Goal: Information Seeking & Learning: Find specific page/section

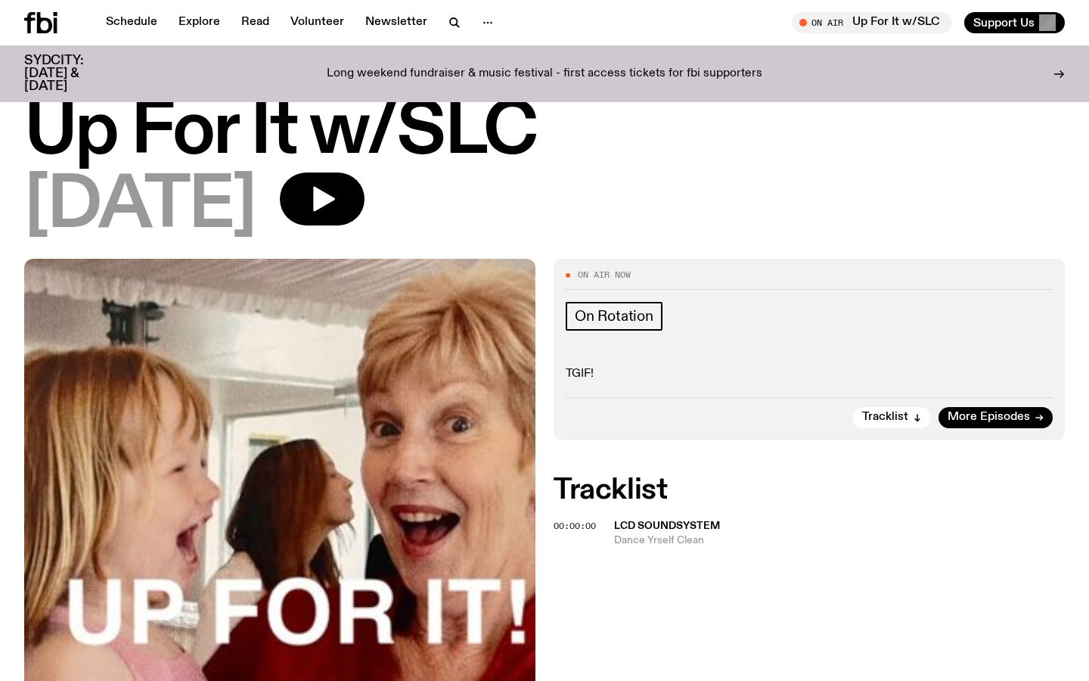
scroll to position [35, 0]
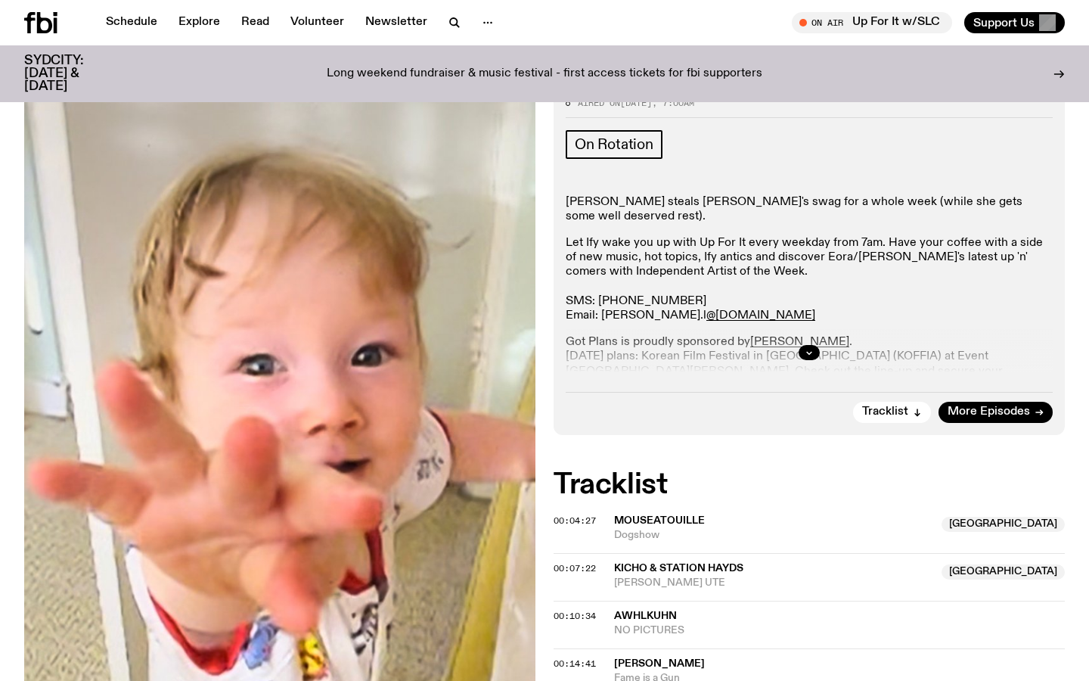
scroll to position [204, 0]
click at [807, 351] on icon "button" at bounding box center [809, 353] width 9 height 9
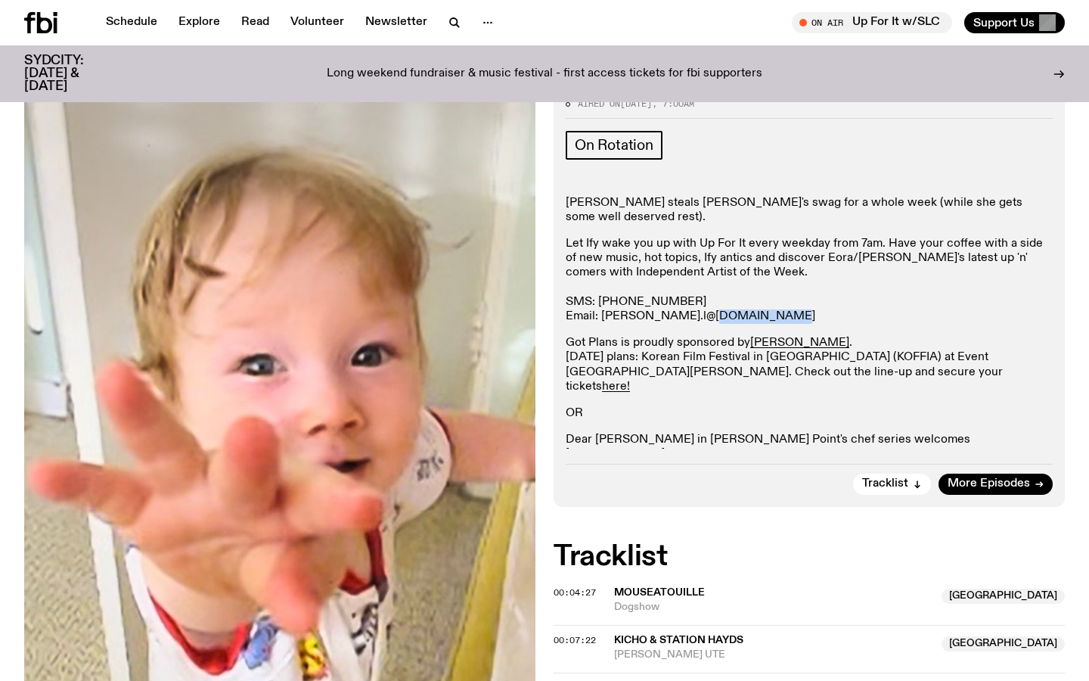
drag, startPoint x: 737, startPoint y: 315, endPoint x: 659, endPoint y: 312, distance: 78.0
click at [657, 312] on p "Let Ify wake you up with Up For It every weekday from 7am. Have your coffee wit…" at bounding box center [809, 280] width 487 height 87
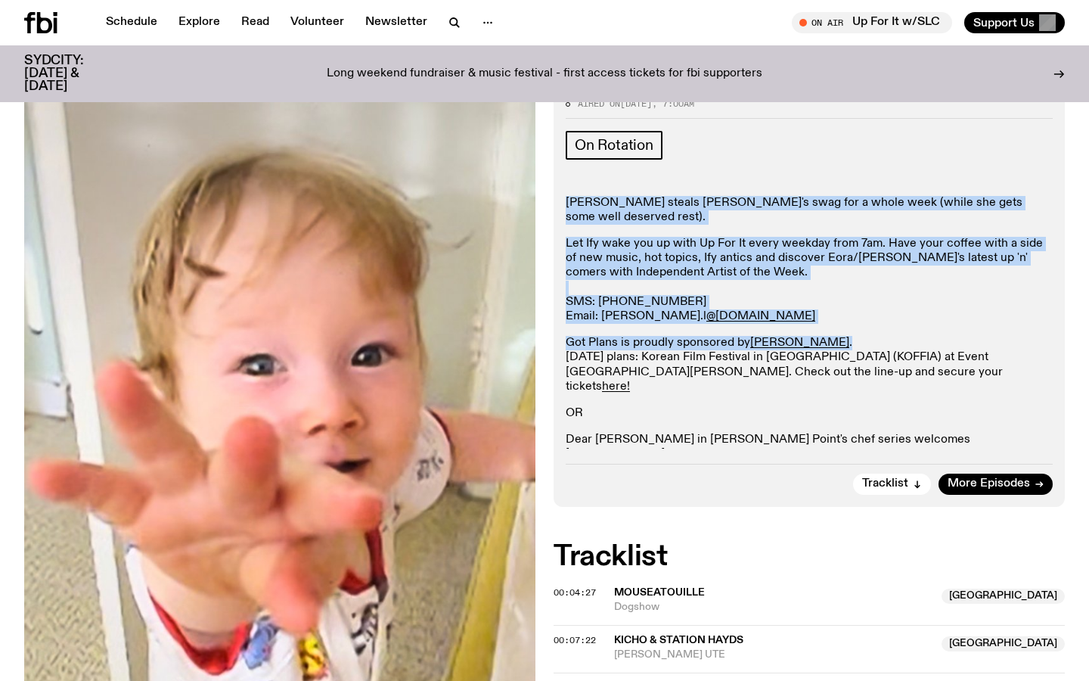
drag, startPoint x: 811, startPoint y: 345, endPoint x: 566, endPoint y: 200, distance: 285.1
click at [566, 200] on div "Sabine Lee-Cook steals Ify's swag for a whole week (while she gets some well de…" at bounding box center [809, 336] width 487 height 281
copy div "Sabine Lee-Cook steals Ify's swag for a whole week (while she gets some well de…"
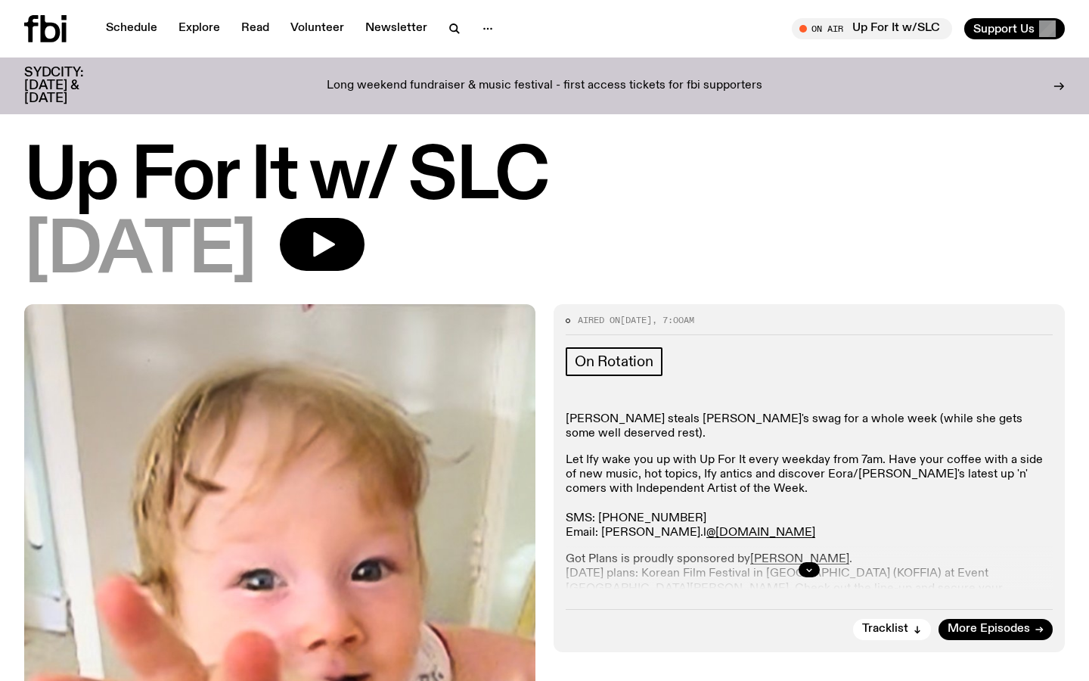
click at [835, 234] on div "26.08.25" at bounding box center [544, 252] width 1041 height 68
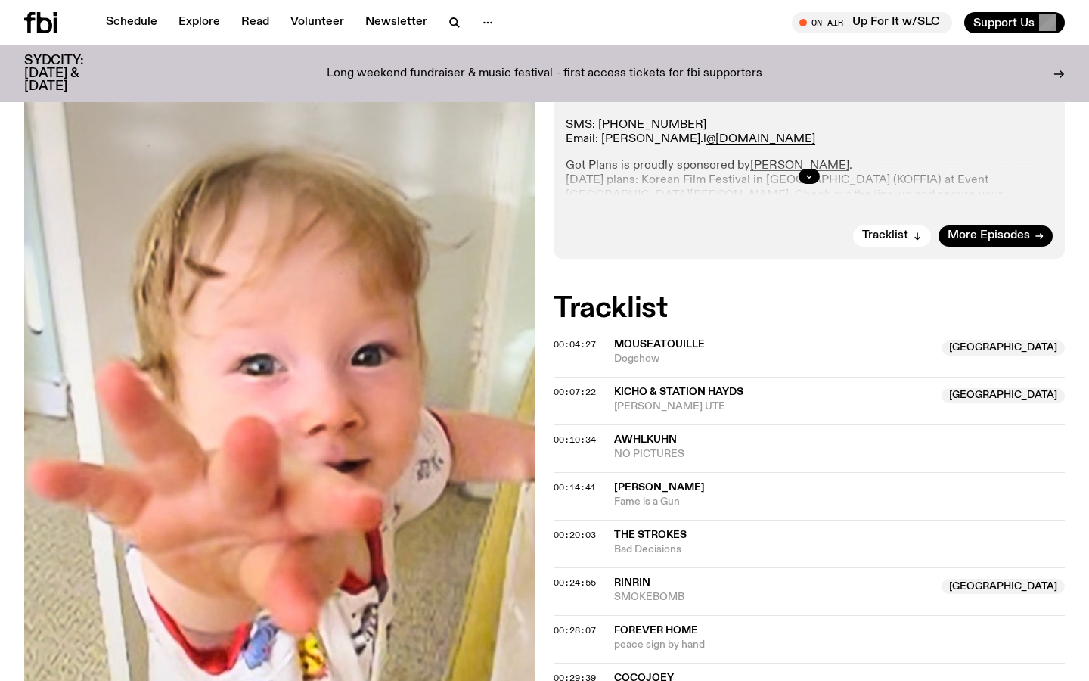
scroll to position [422, 0]
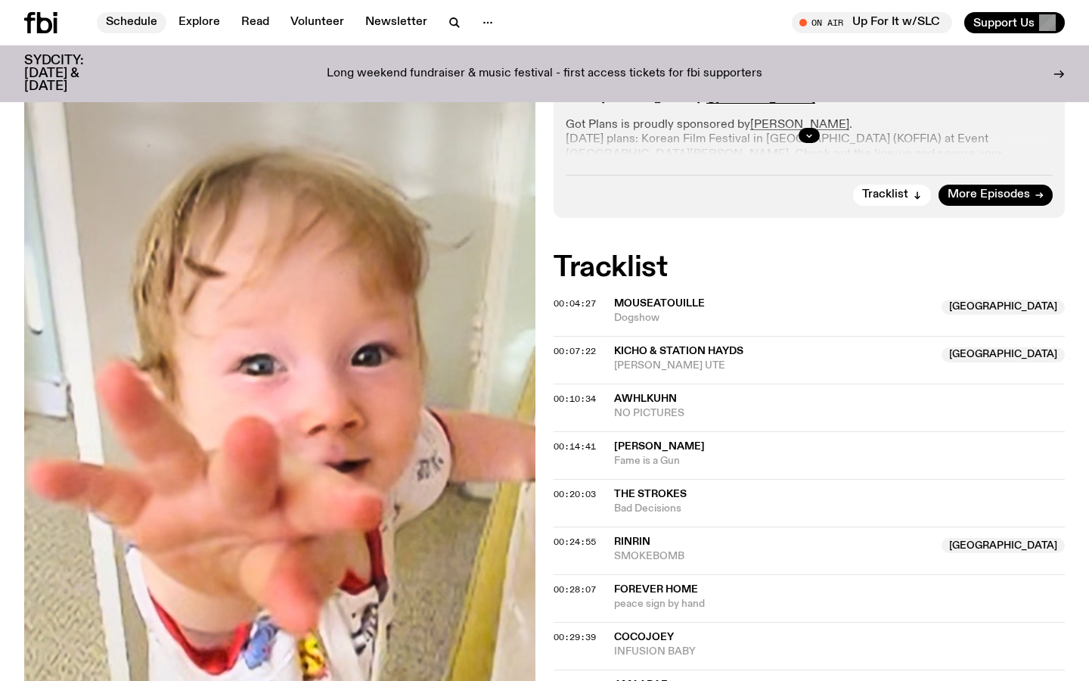
click at [125, 23] on link "Schedule" at bounding box center [132, 22] width 70 height 21
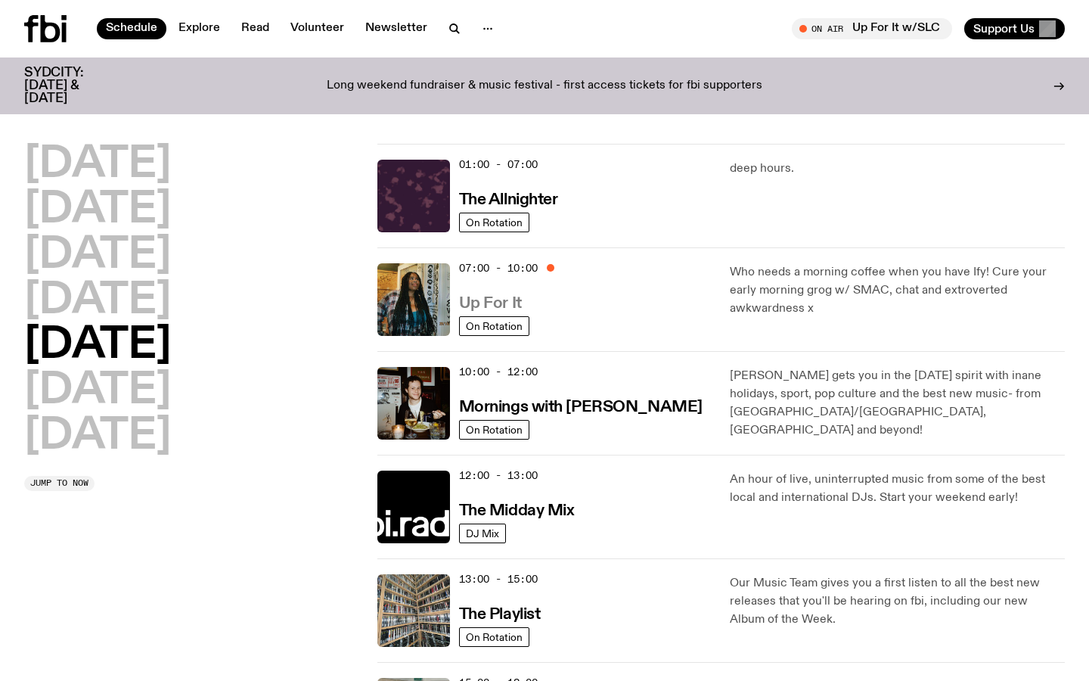
click at [484, 305] on h3 "Up For It" at bounding box center [490, 304] width 63 height 16
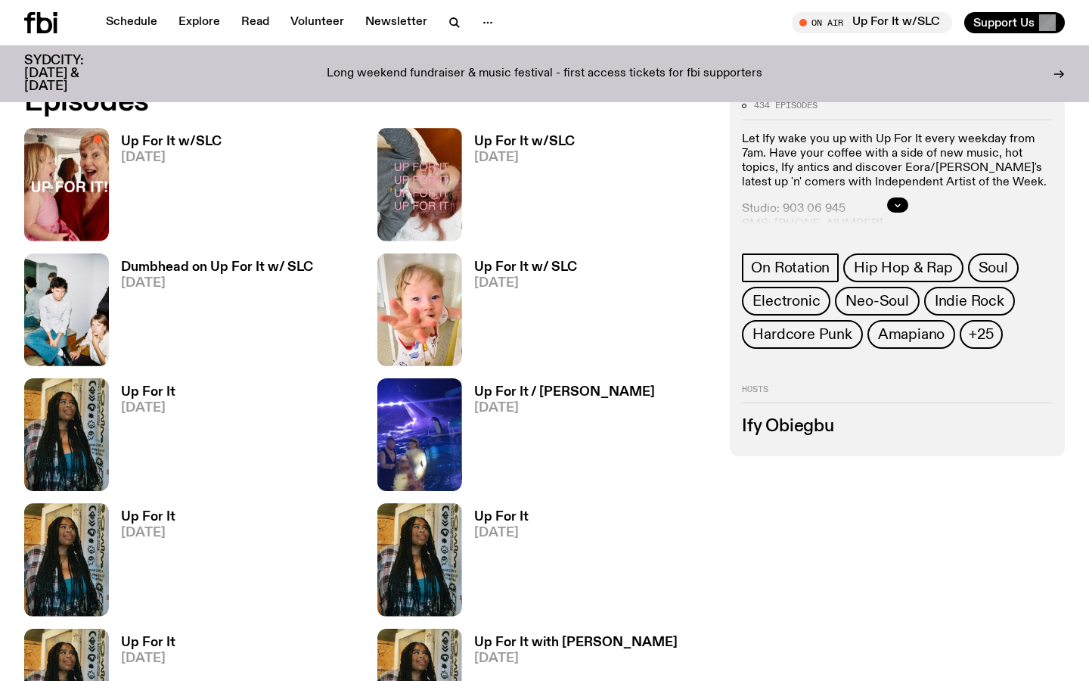
scroll to position [734, 0]
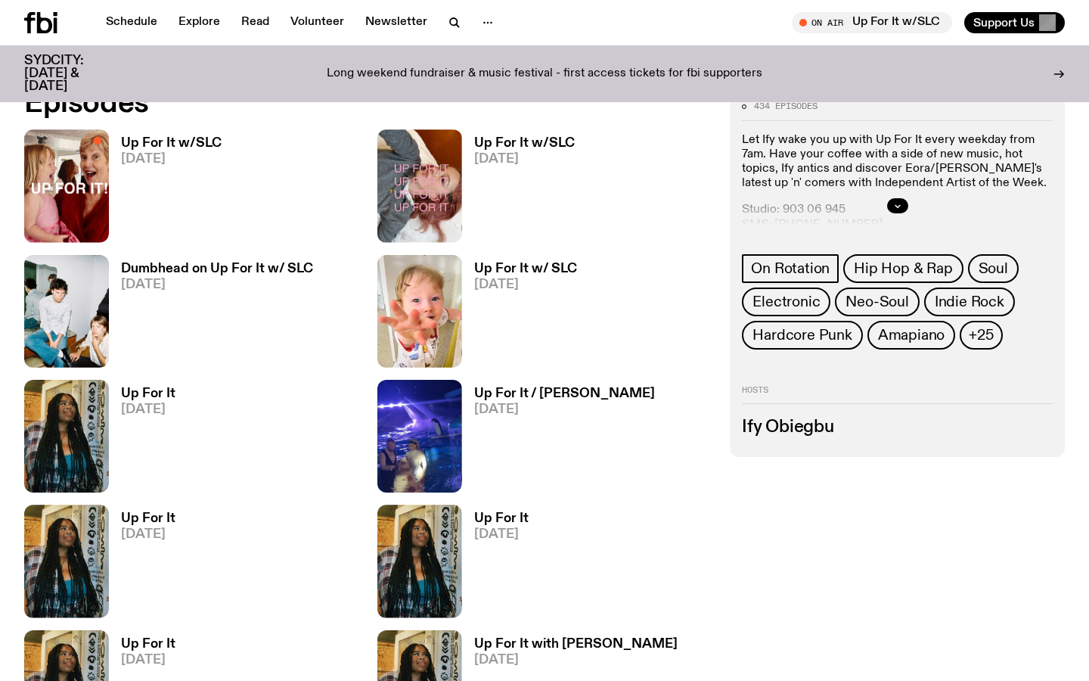
click at [542, 145] on h3 "Up For It w/SLC" at bounding box center [524, 143] width 101 height 13
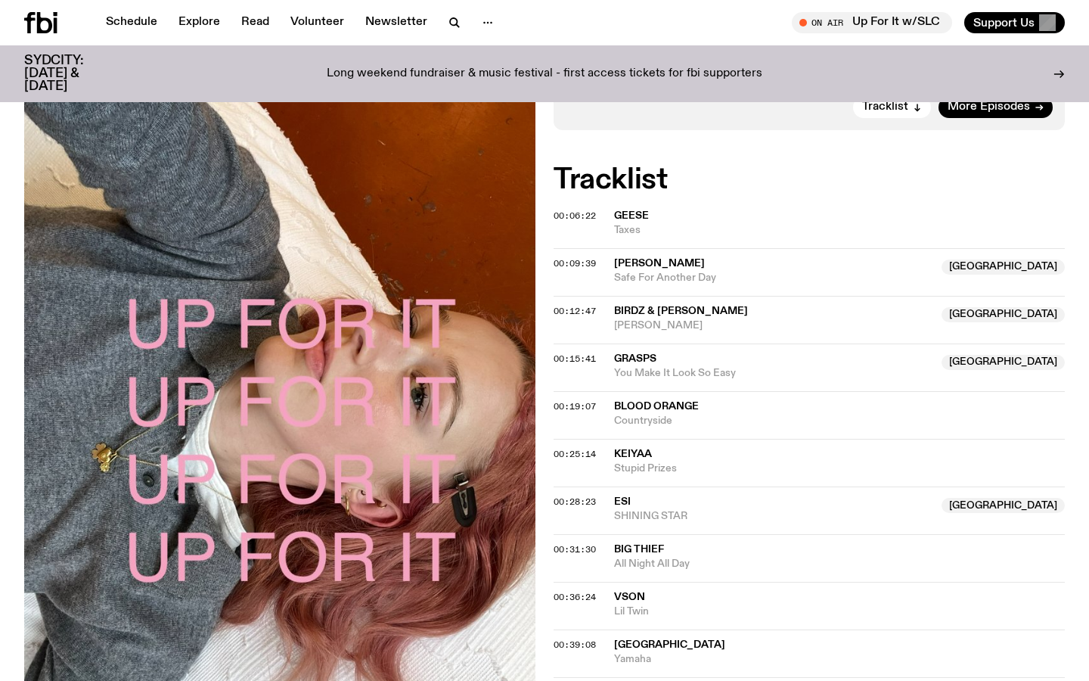
scroll to position [487, 0]
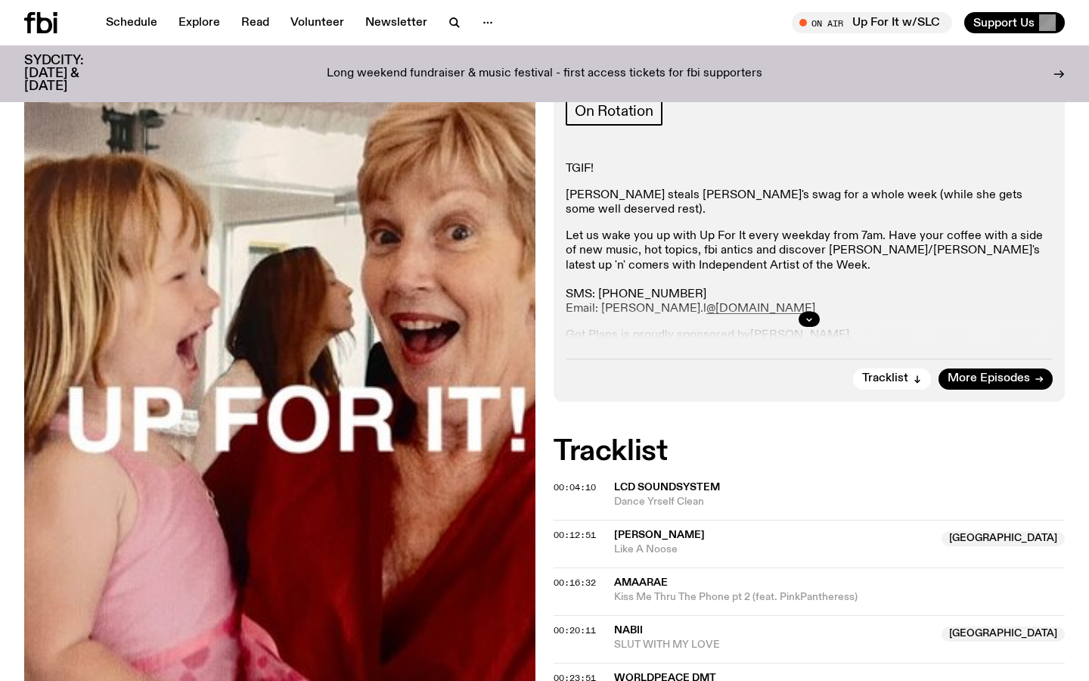
scroll to position [237, 0]
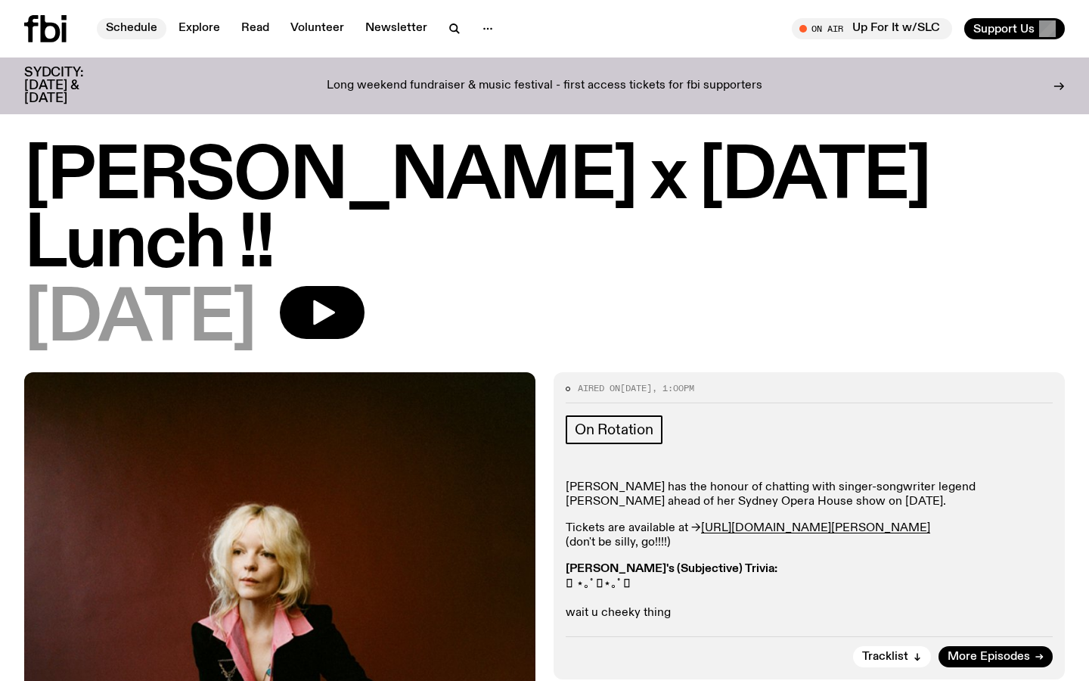
click at [138, 26] on link "Schedule" at bounding box center [132, 28] width 70 height 21
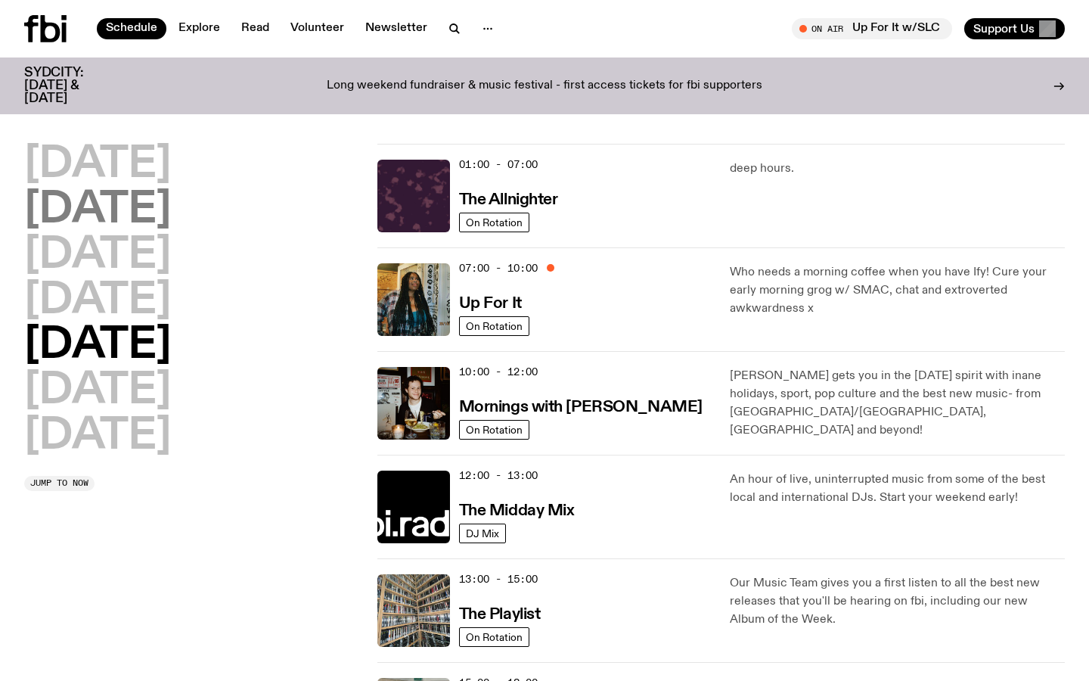
click at [142, 219] on h2 "Tuesday" at bounding box center [97, 210] width 147 height 42
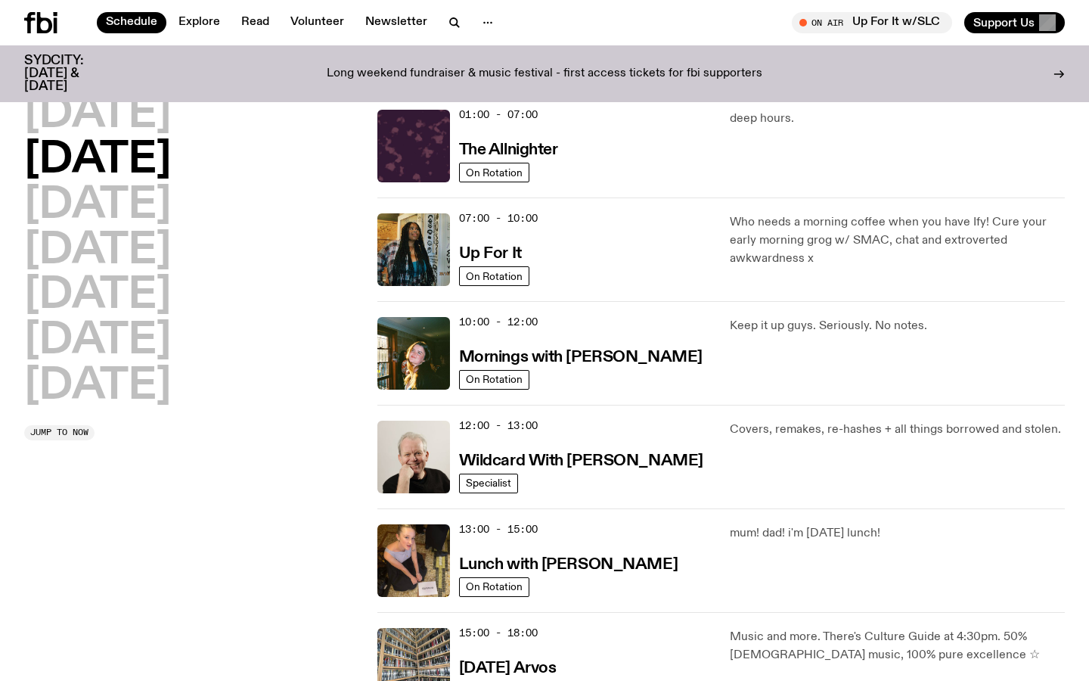
scroll to position [42, 0]
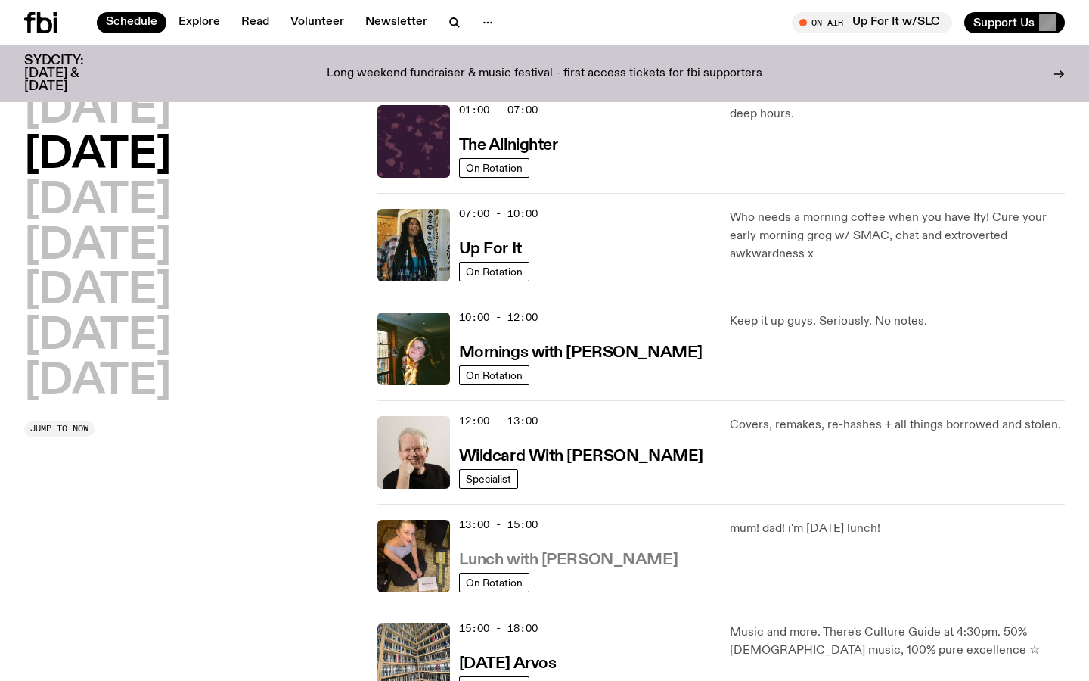
click at [533, 557] on h3 "Lunch with Sabine Lee Cook" at bounding box center [568, 560] width 219 height 16
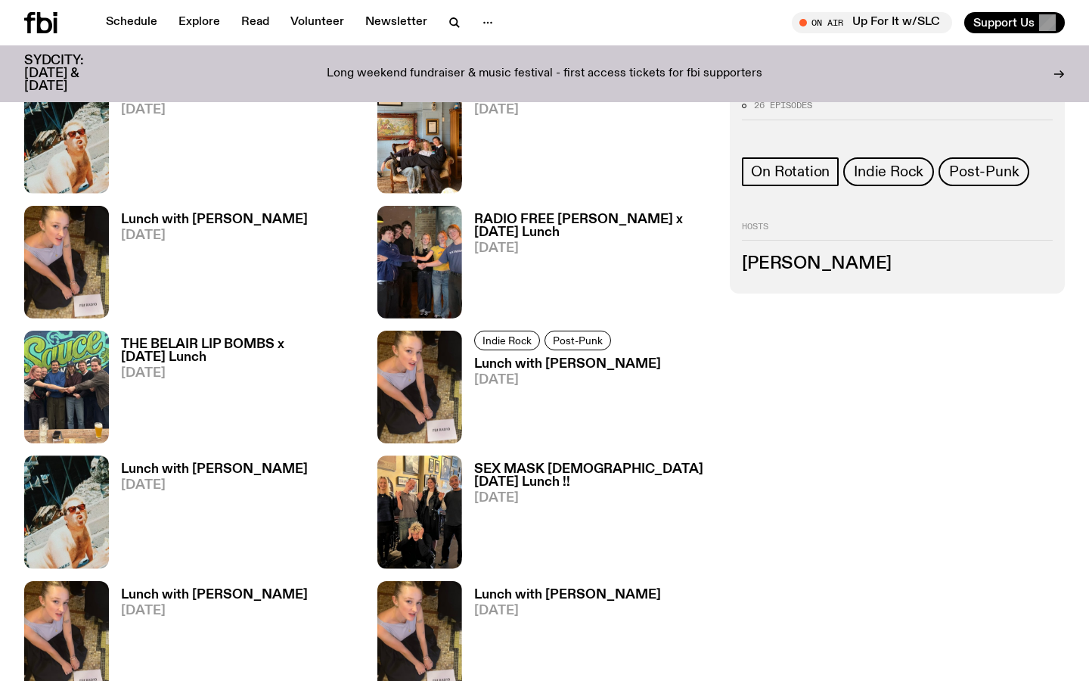
scroll to position [782, 0]
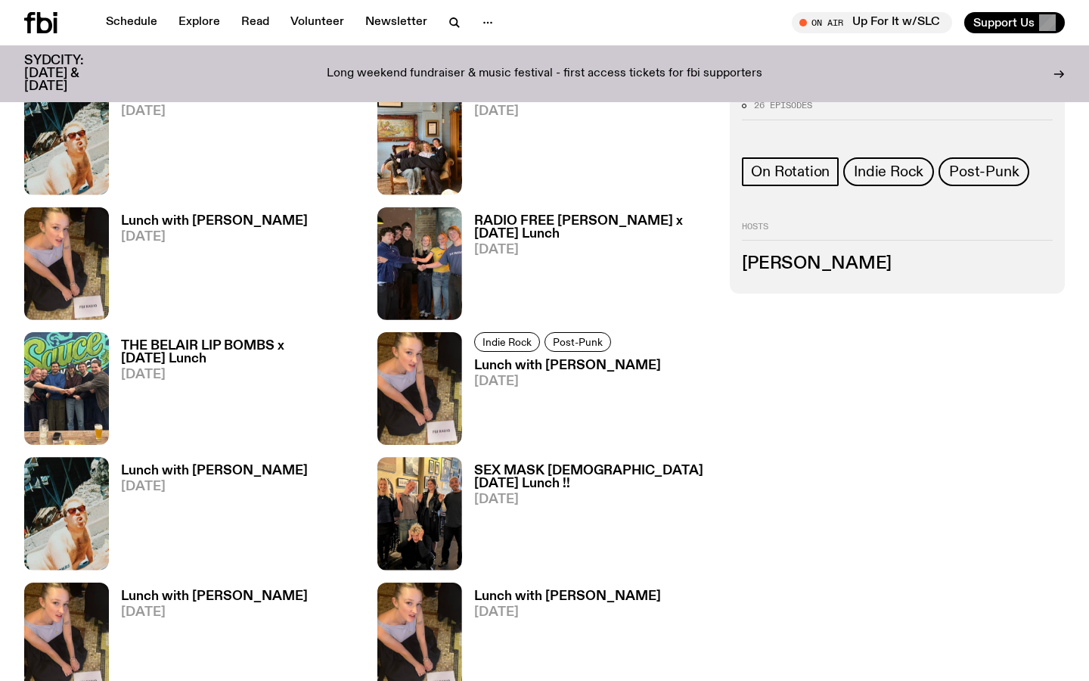
click at [516, 368] on h3 "Lunch with Sabine Lee Cook" at bounding box center [567, 365] width 187 height 13
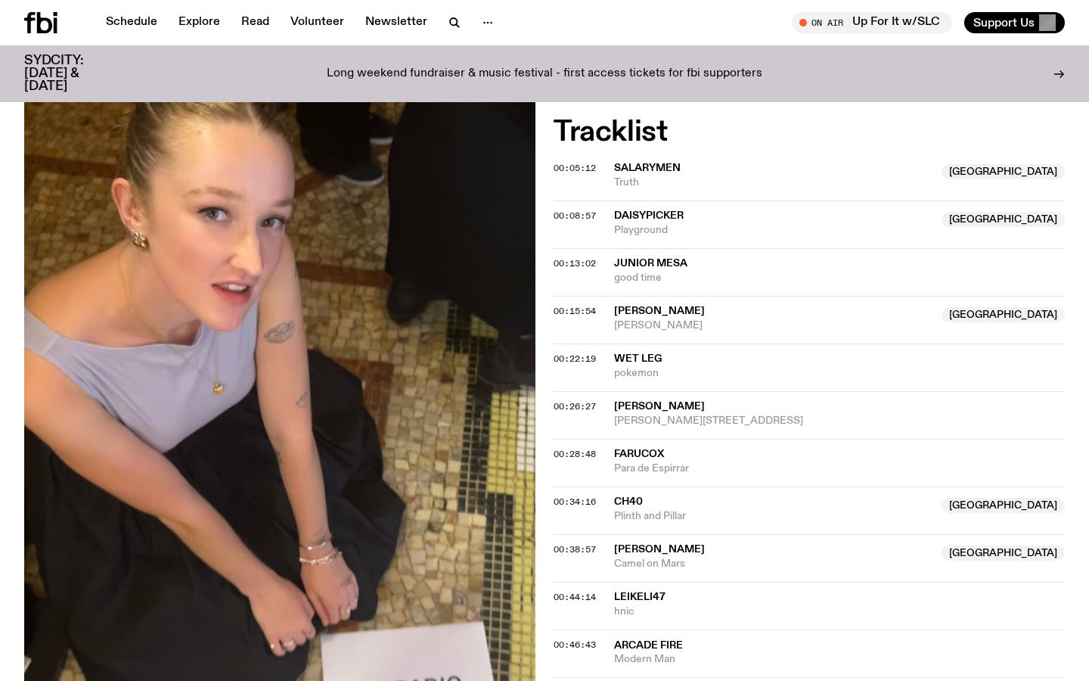
scroll to position [513, 0]
click at [448, 20] on icon "button" at bounding box center [454, 23] width 18 height 18
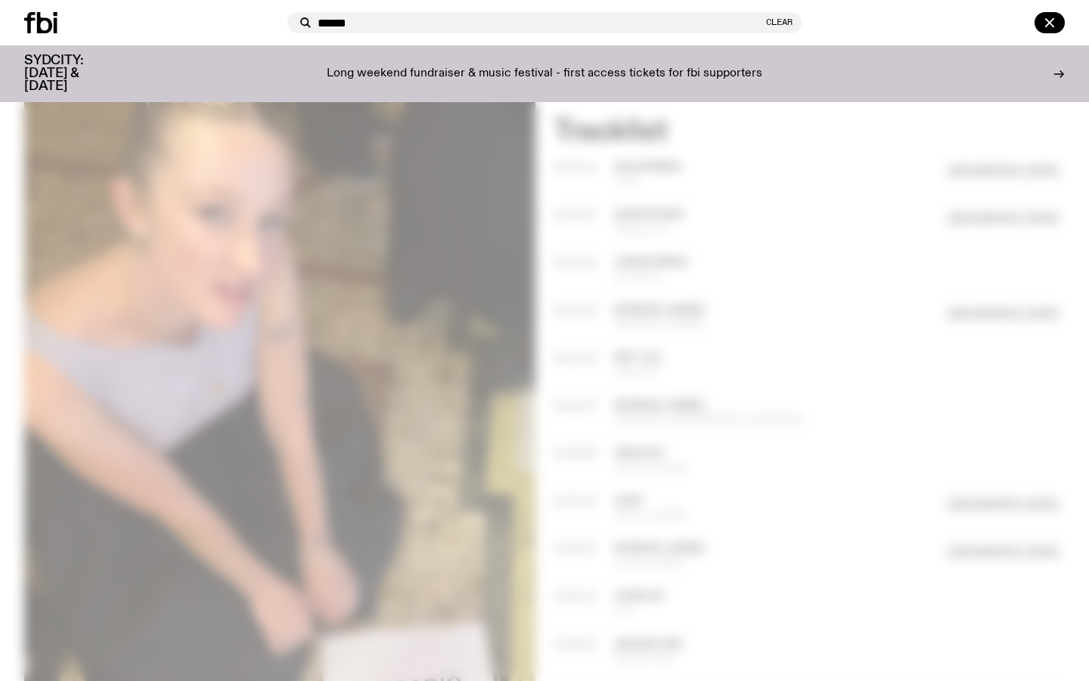
type input "******"
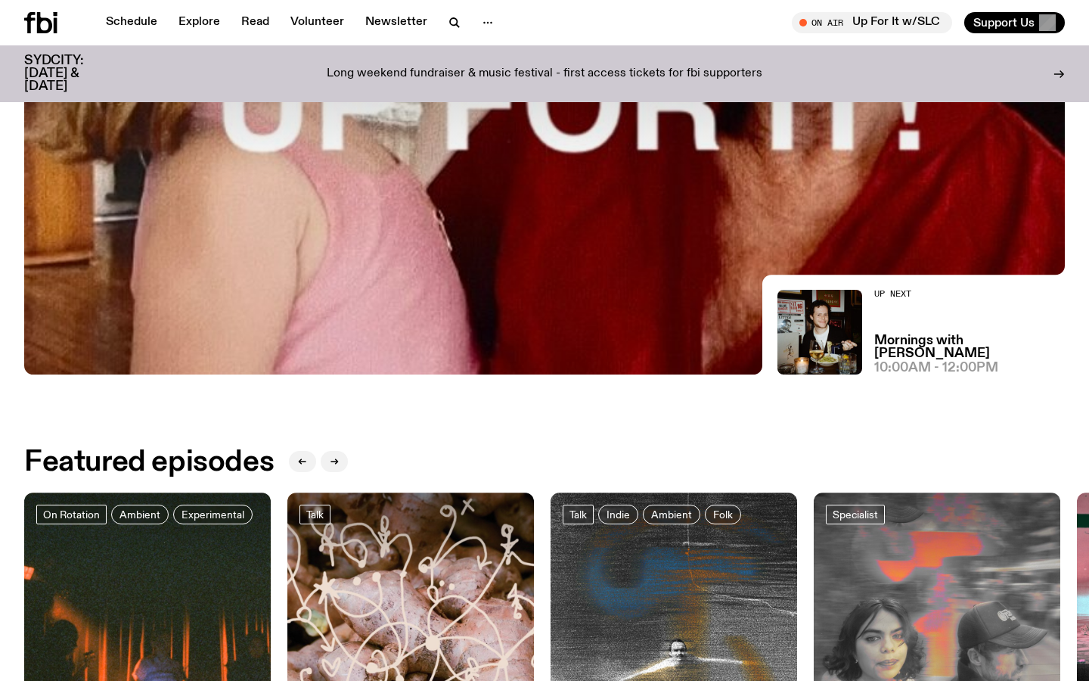
scroll to position [647, 0]
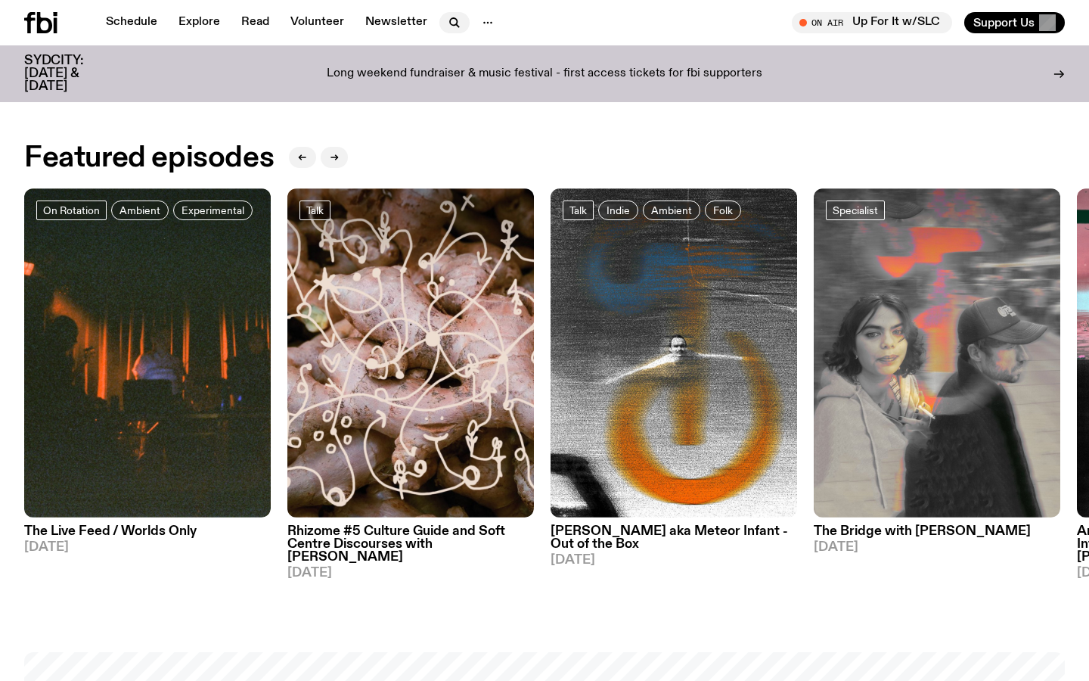
click at [451, 21] on icon "button" at bounding box center [454, 23] width 18 height 18
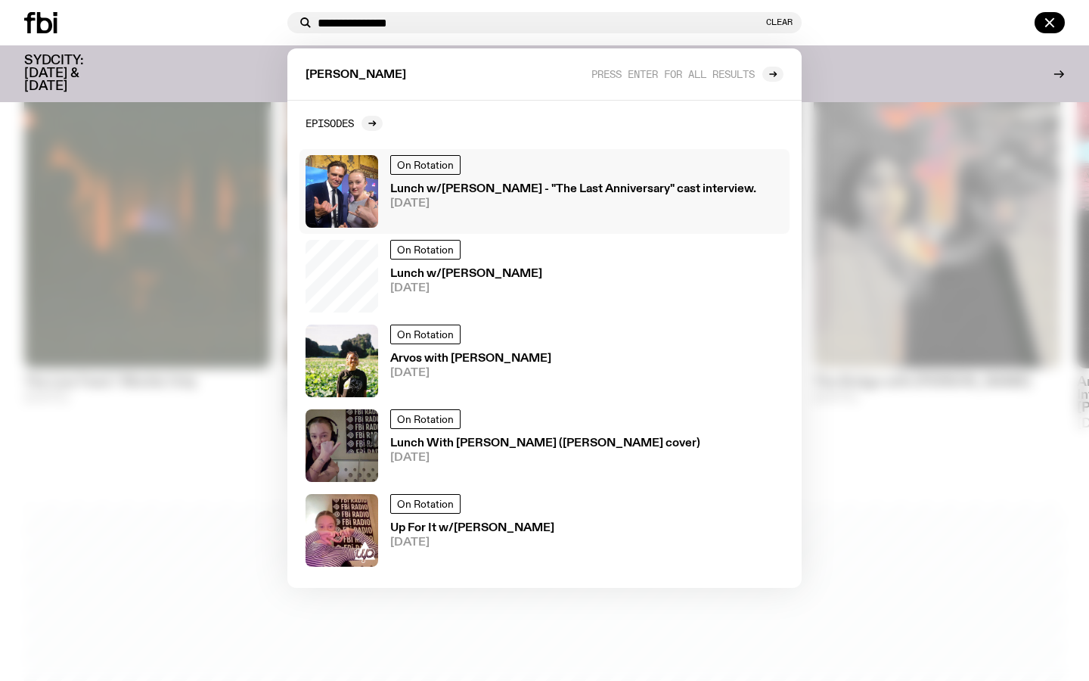
scroll to position [794, 0]
type input "**********"
click at [776, 72] on icon at bounding box center [772, 74] width 9 height 9
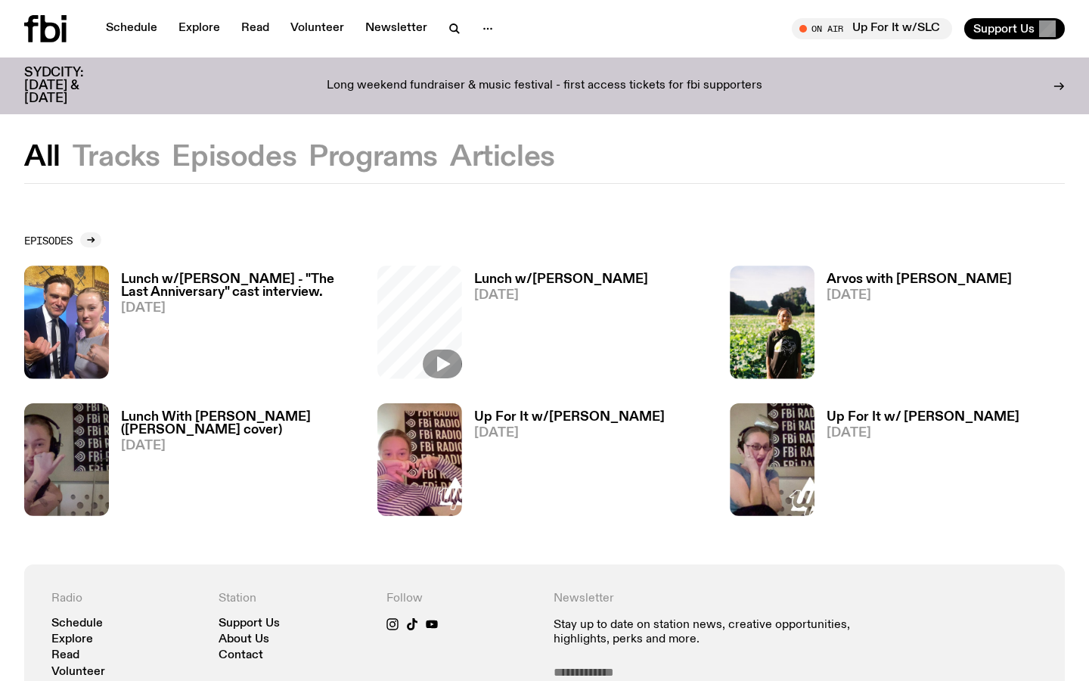
click at [309, 151] on button "Episodes" at bounding box center [373, 157] width 129 height 27
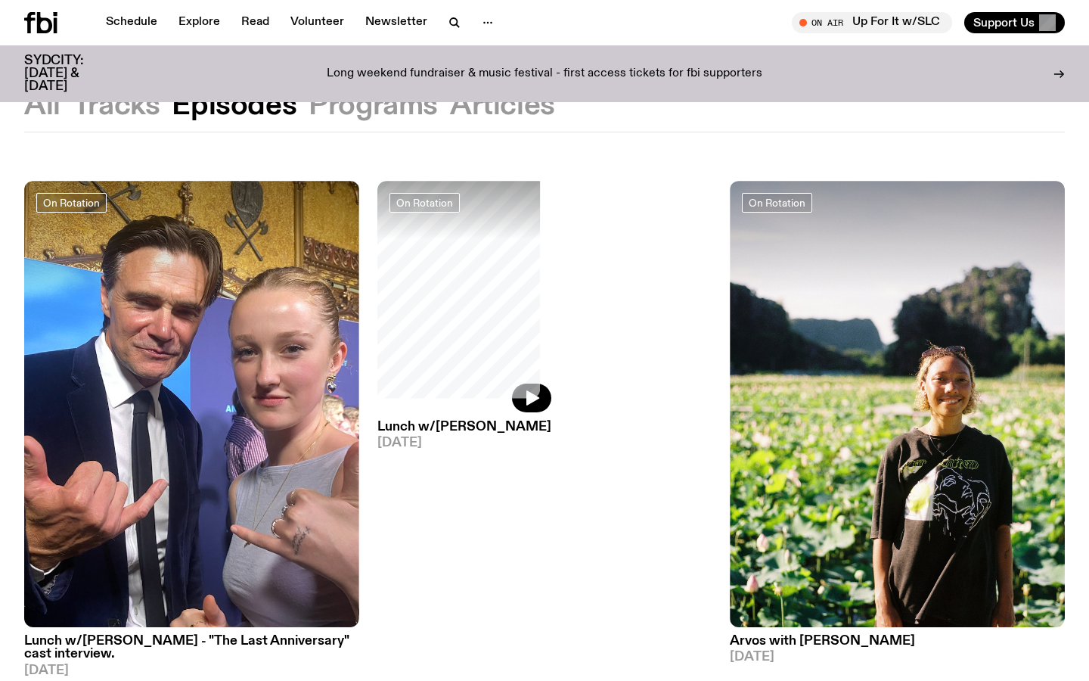
scroll to position [41, 0]
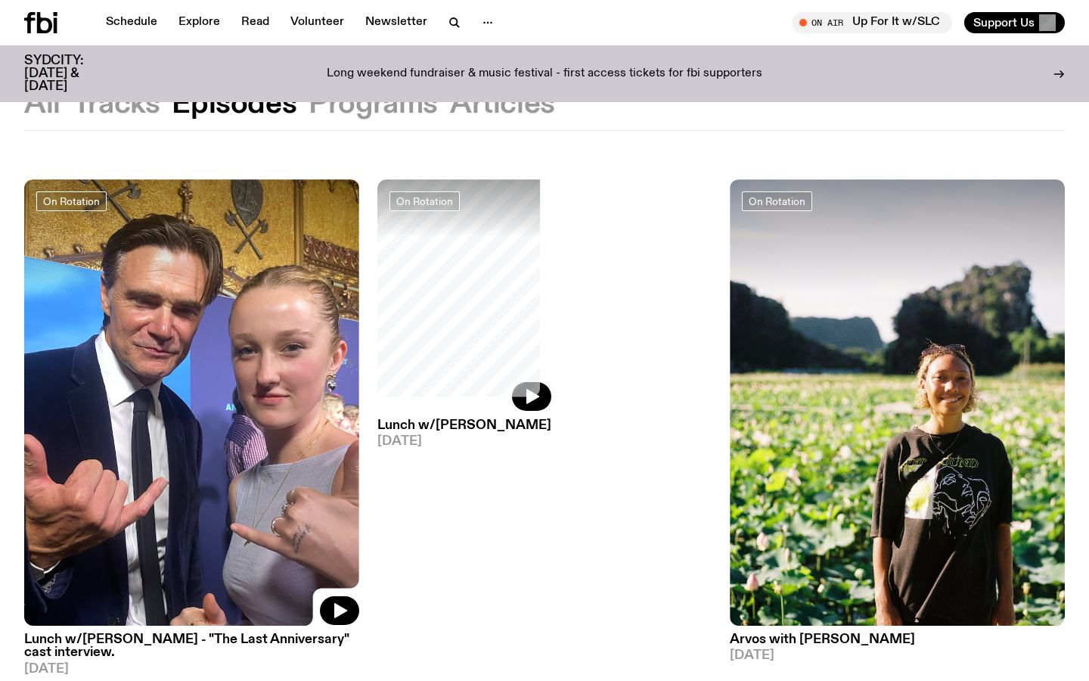
click at [159, 425] on img at bounding box center [191, 402] width 335 height 446
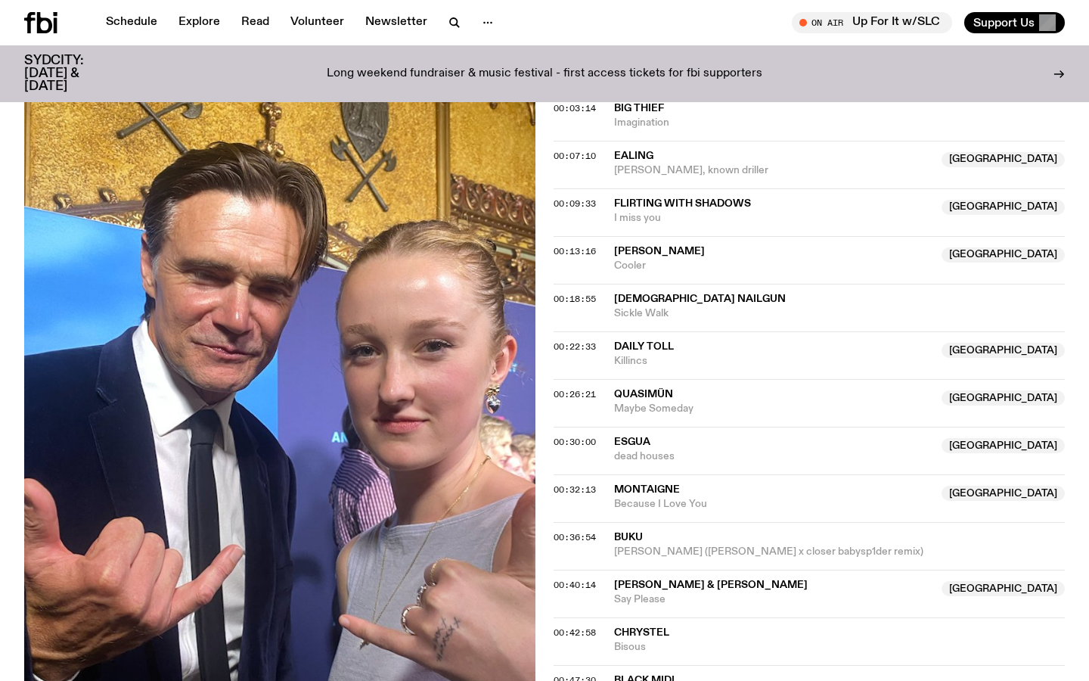
scroll to position [758, 0]
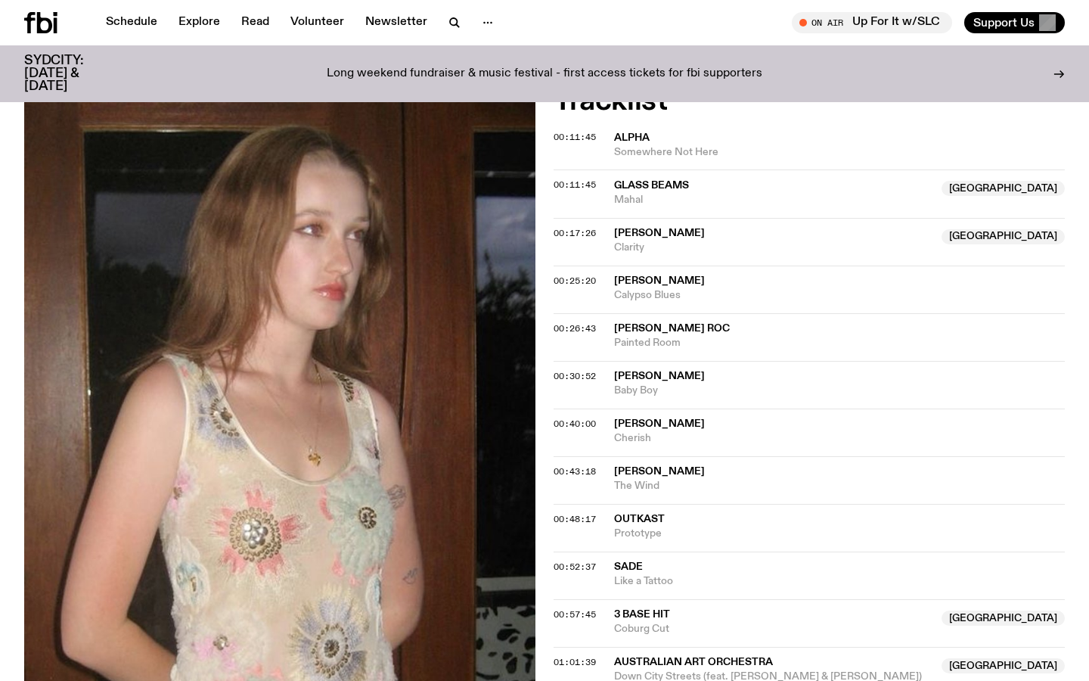
scroll to position [495, 0]
